Goal: Task Accomplishment & Management: Manage account settings

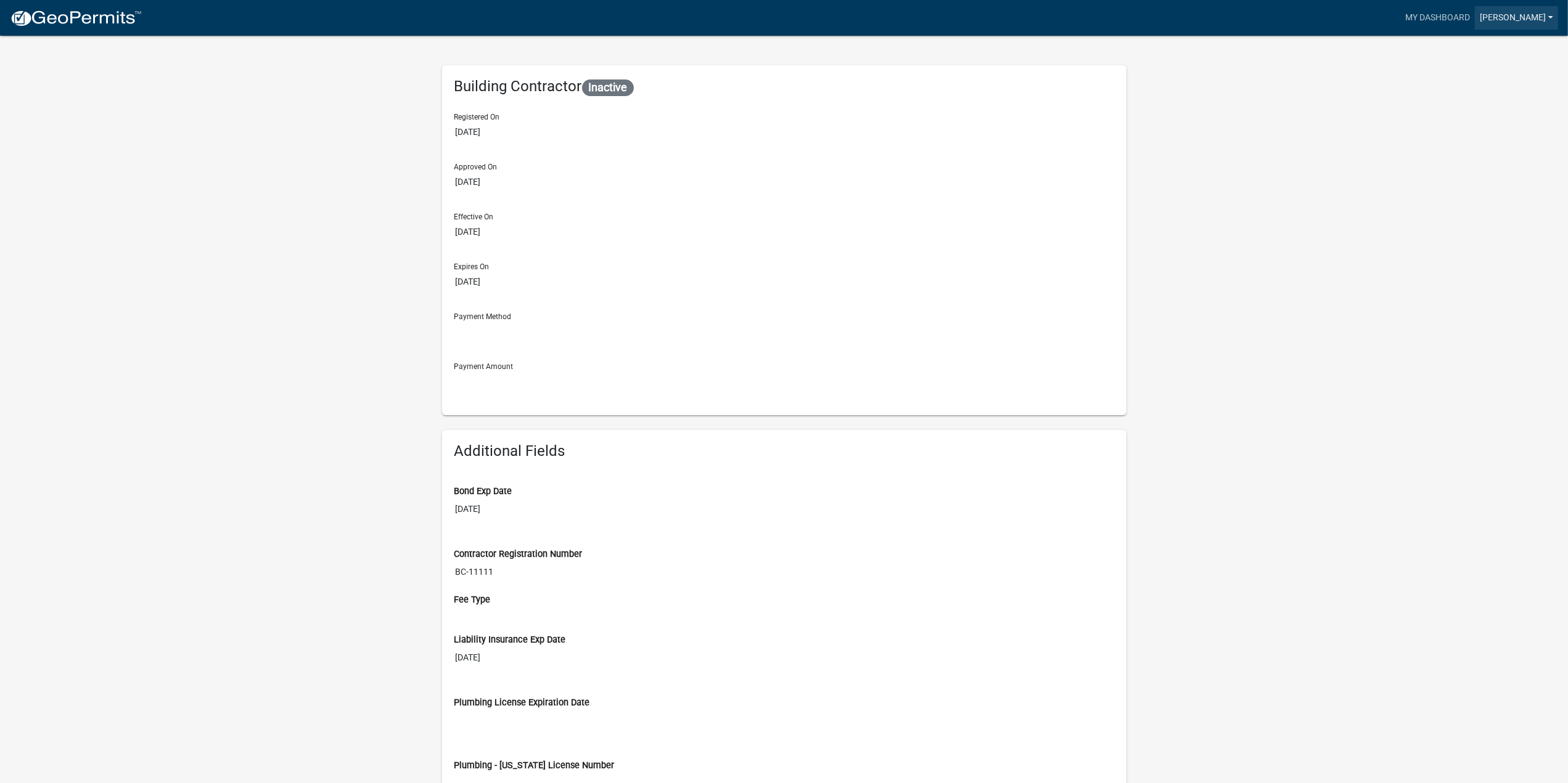
click at [1551, 18] on link "[PERSON_NAME]" at bounding box center [1516, 17] width 84 height 23
click at [1499, 45] on link "Account" at bounding box center [1505, 50] width 105 height 29
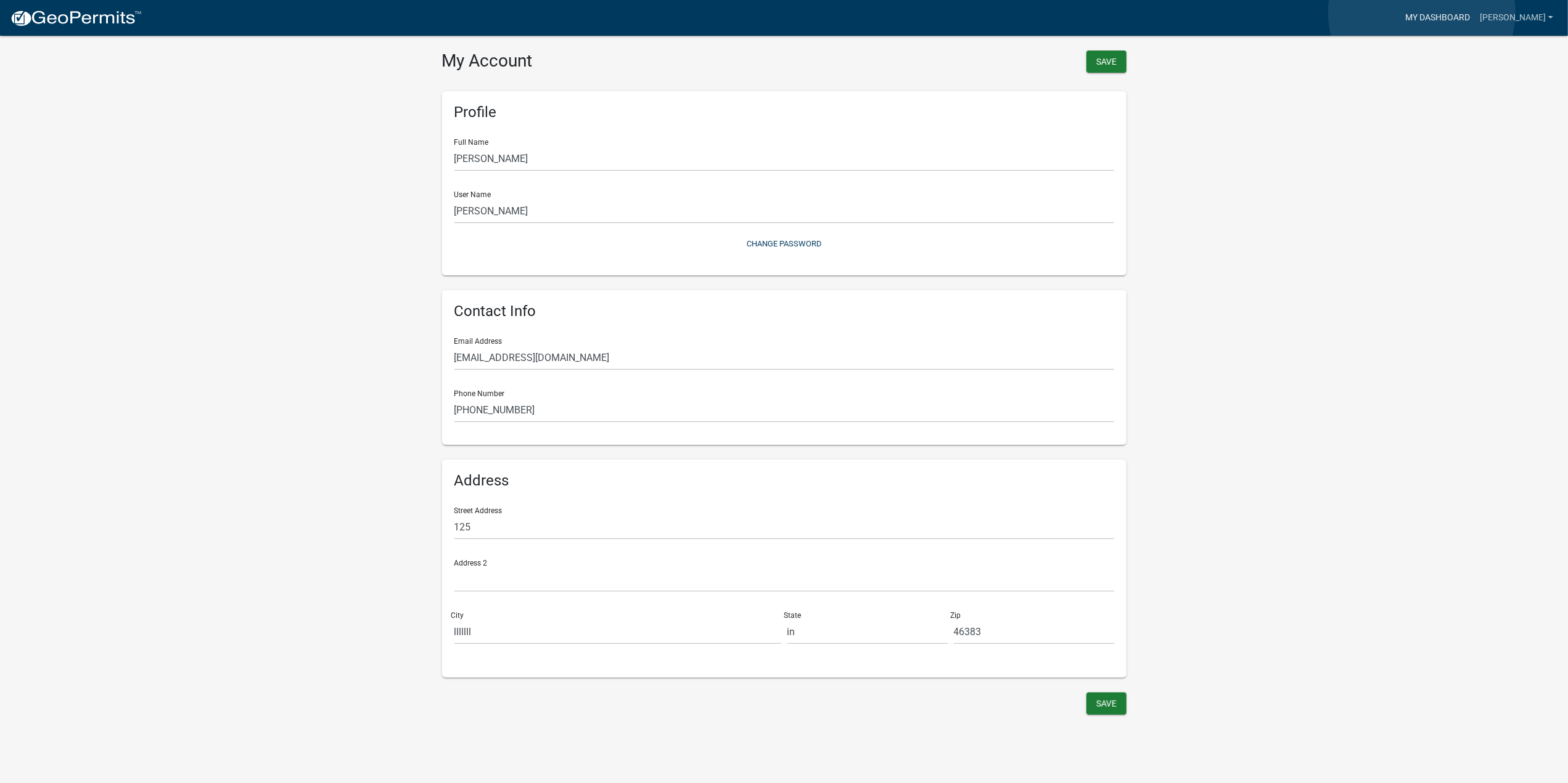
click at [1422, 12] on link "My Dashboard" at bounding box center [1437, 17] width 75 height 23
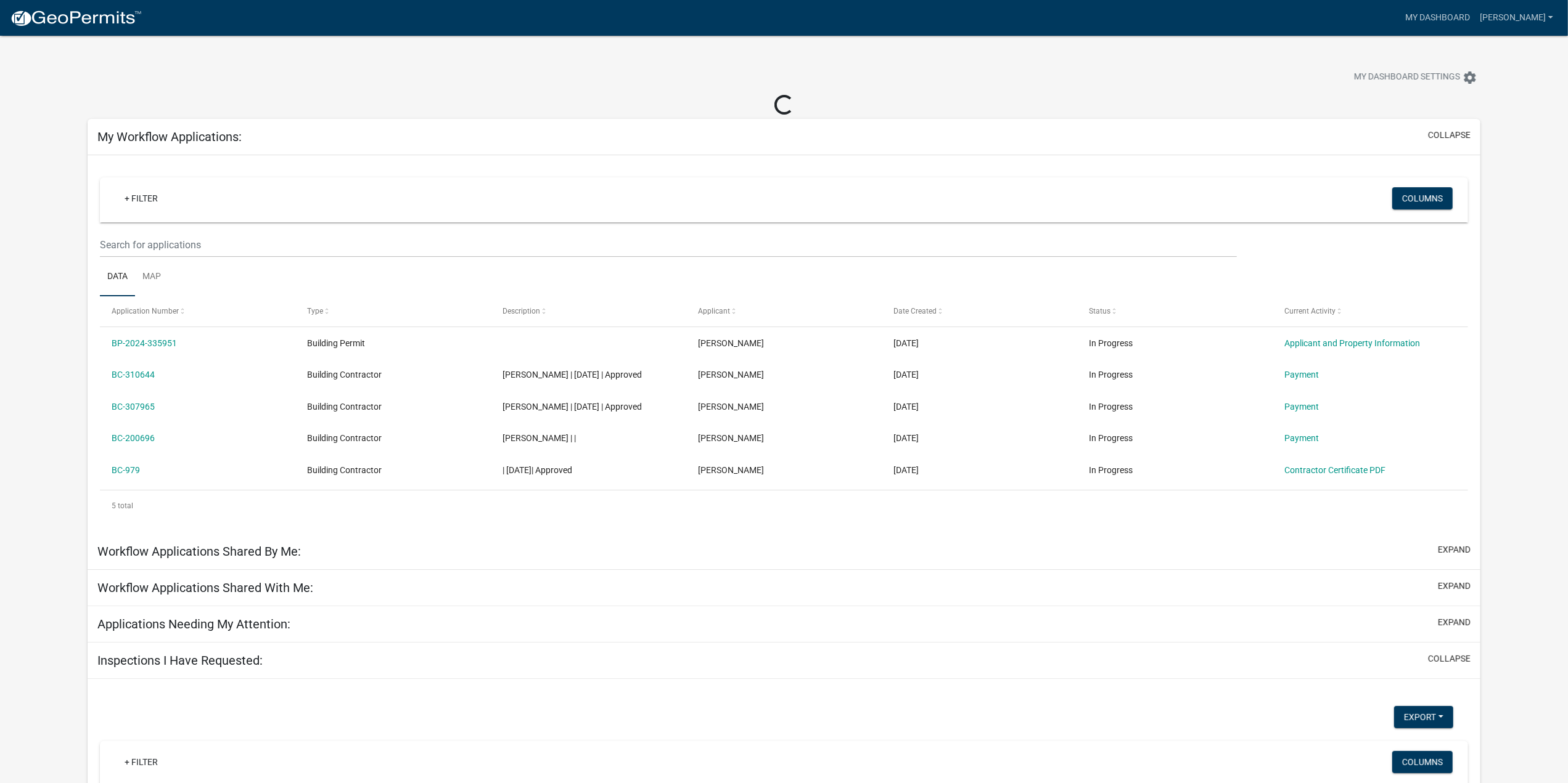
click at [83, 16] on img at bounding box center [75, 18] width 132 height 18
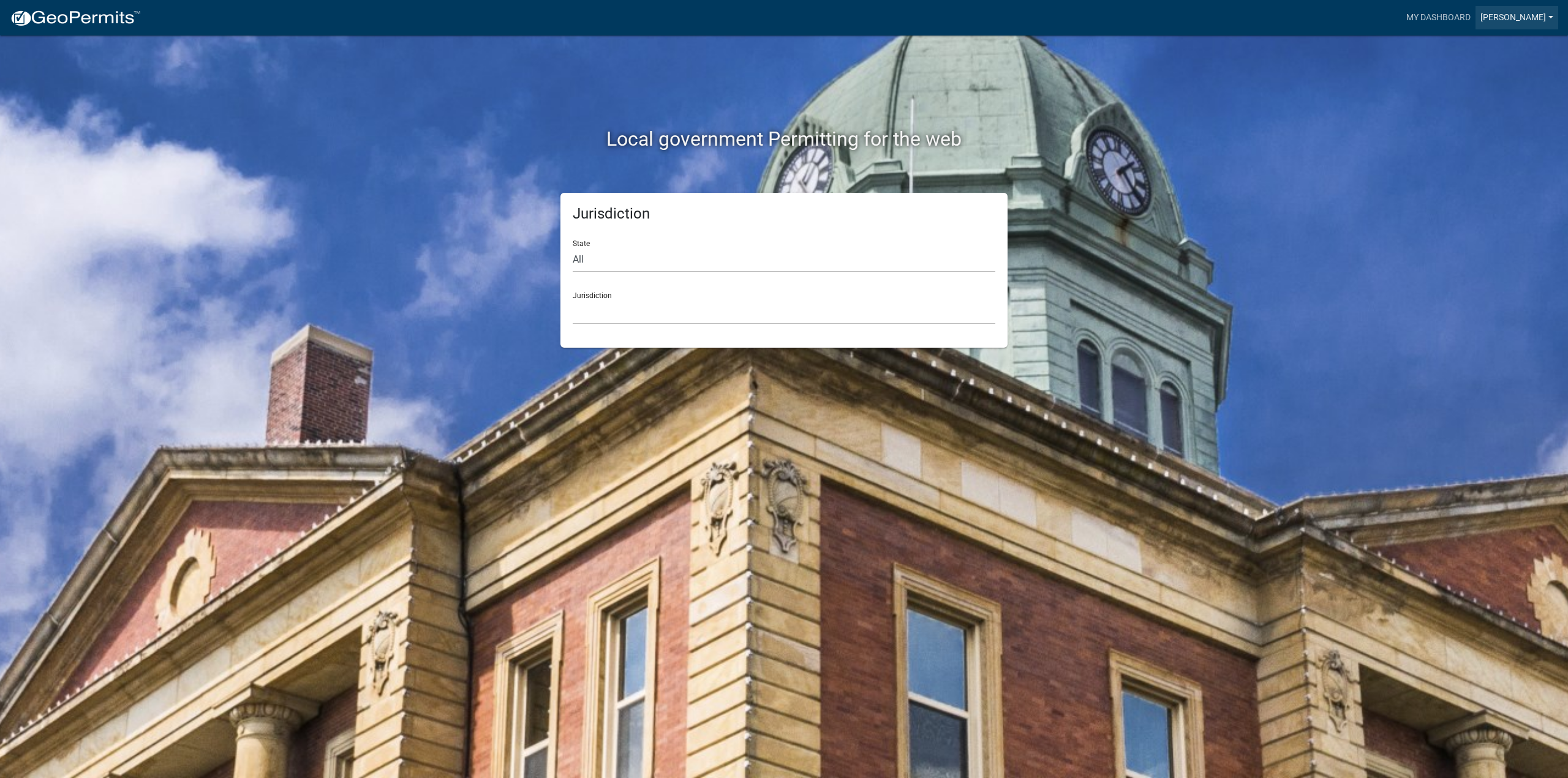
click at [1530, 17] on link "[PERSON_NAME]" at bounding box center [1517, 17] width 83 height 23
click at [1493, 124] on link "Logout" at bounding box center [1506, 119] width 104 height 29
click at [1547, 21] on link "Signup" at bounding box center [1537, 17] width 40 height 23
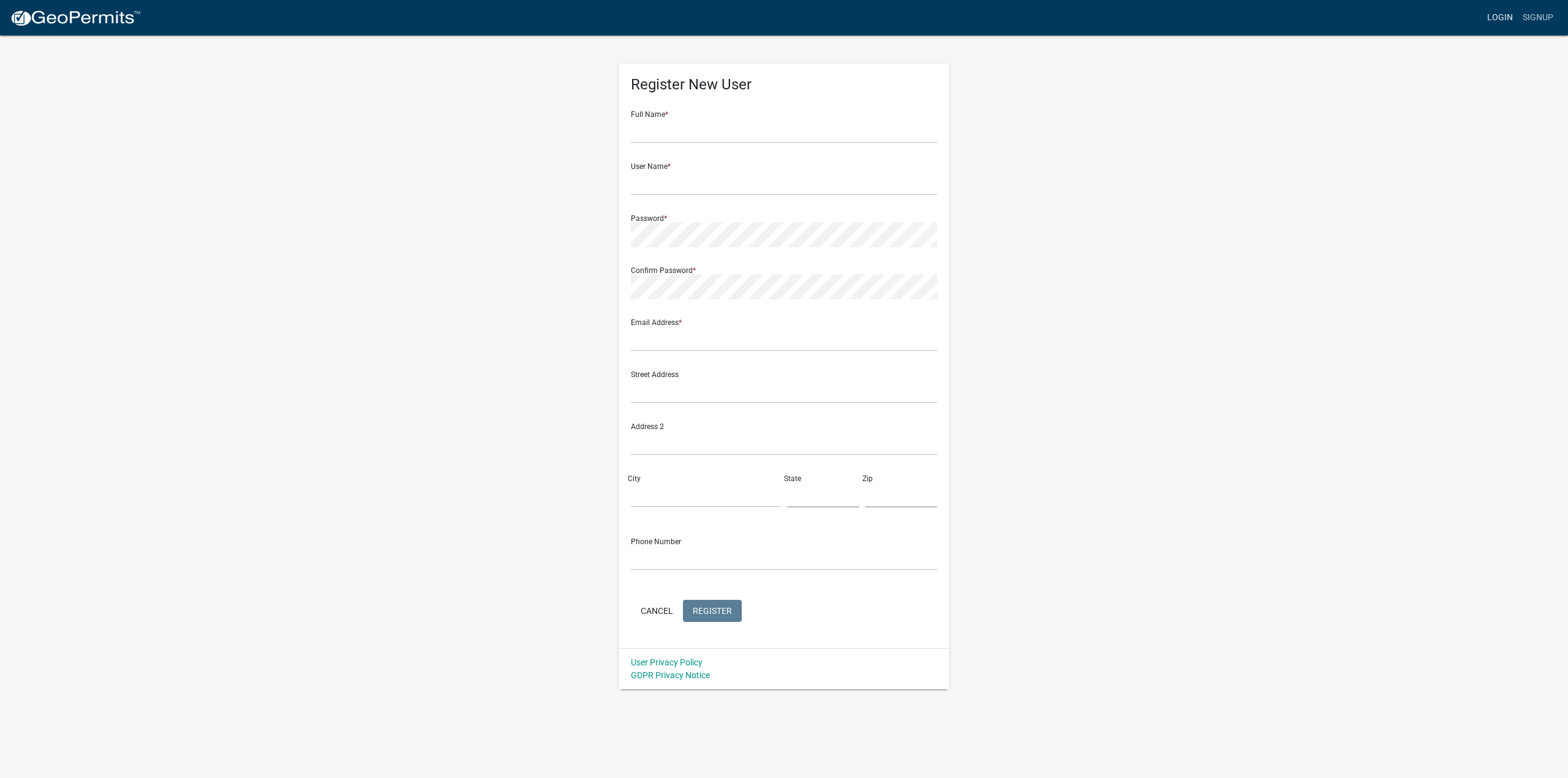
click at [1504, 16] on link "Login" at bounding box center [1500, 17] width 35 height 23
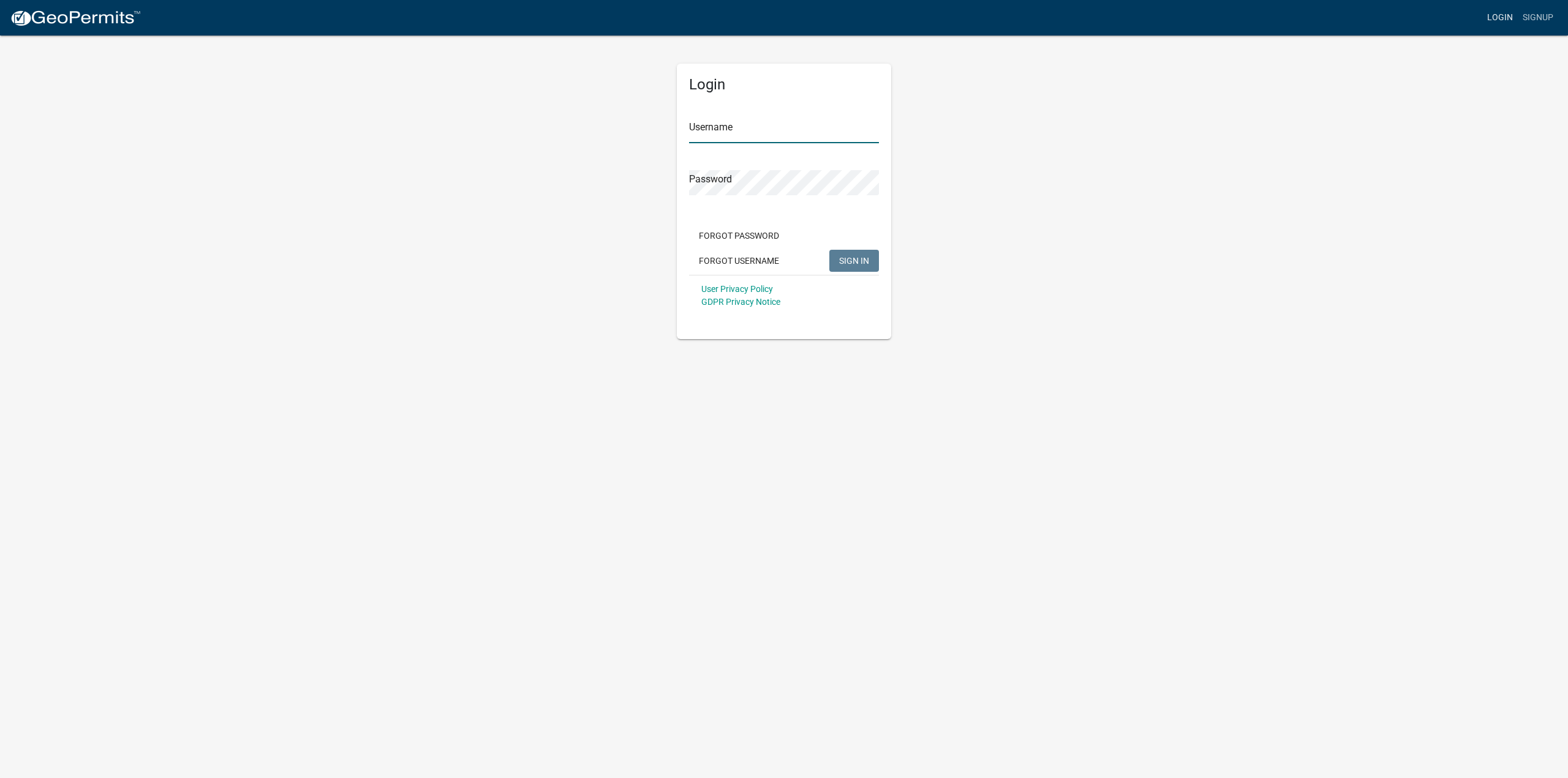
type input "thompson0901"
click at [870, 262] on button "SIGN IN" at bounding box center [854, 261] width 50 height 22
